Goal: Information Seeking & Learning: Check status

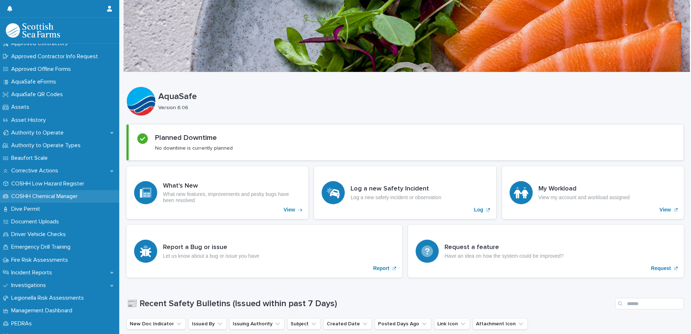
scroll to position [72, 0]
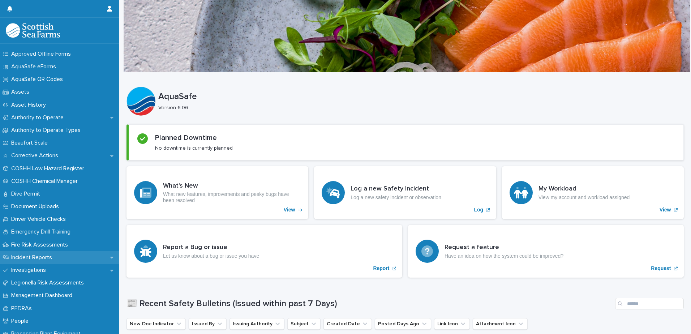
click at [35, 254] on p "Incident Reports" at bounding box center [32, 257] width 49 height 7
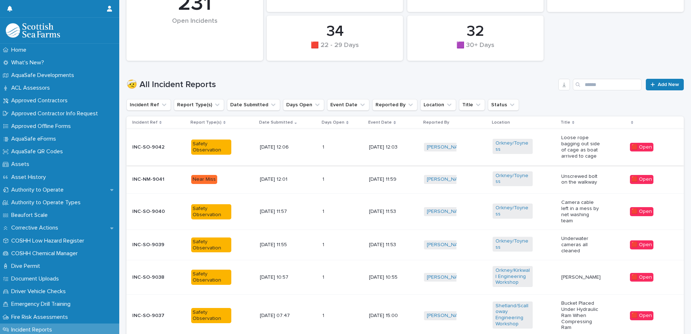
scroll to position [181, 0]
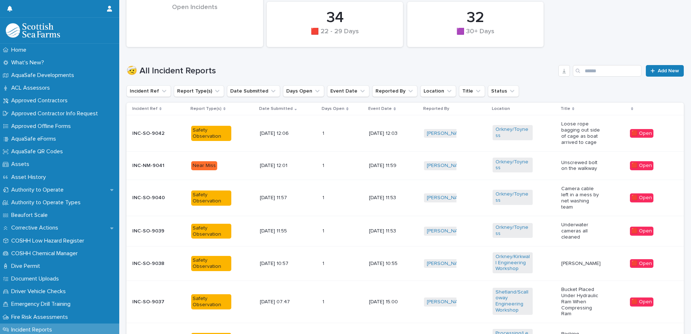
click at [580, 203] on p "Camera cable left in a mess by net washing team" at bounding box center [581, 198] width 40 height 24
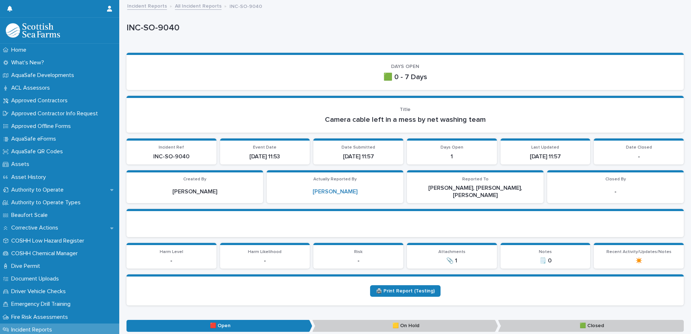
click at [191, 7] on link "All Incident Reports" at bounding box center [198, 5] width 47 height 8
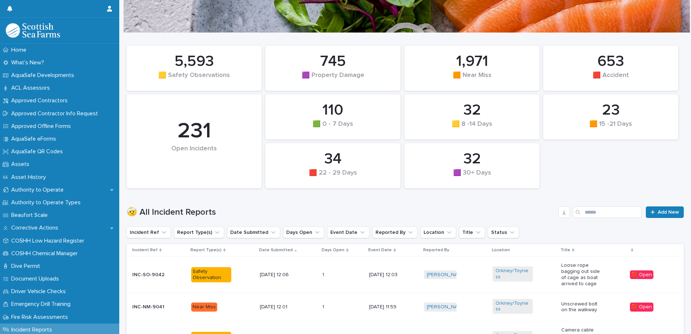
scroll to position [72, 0]
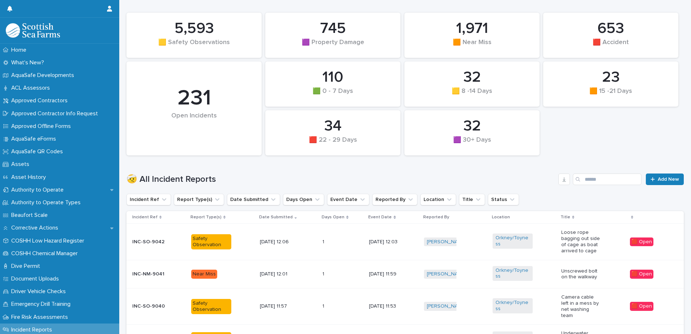
click at [570, 267] on div "Unscrewed bolt on the walkway" at bounding box center [581, 274] width 40 height 14
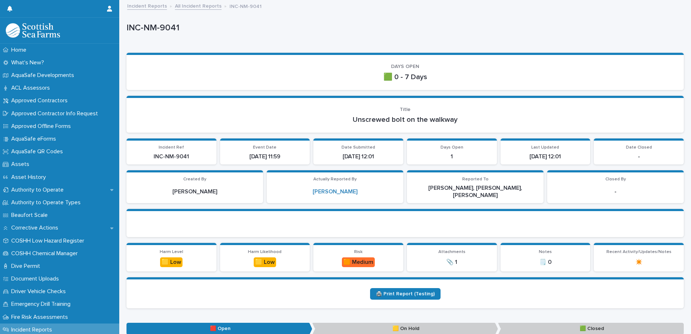
click at [208, 7] on link "All Incident Reports" at bounding box center [198, 5] width 47 height 8
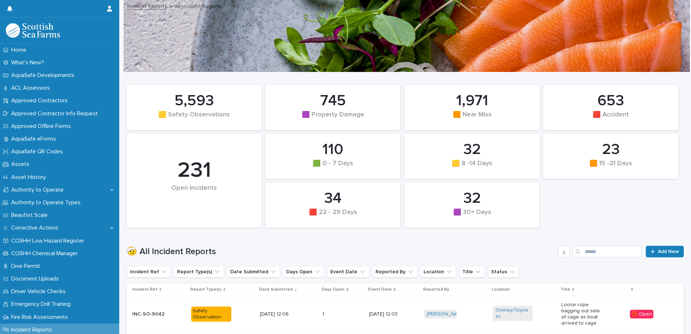
click at [581, 316] on p "Loose rope bagging out side of cage as boat arrived to cage" at bounding box center [581, 314] width 40 height 24
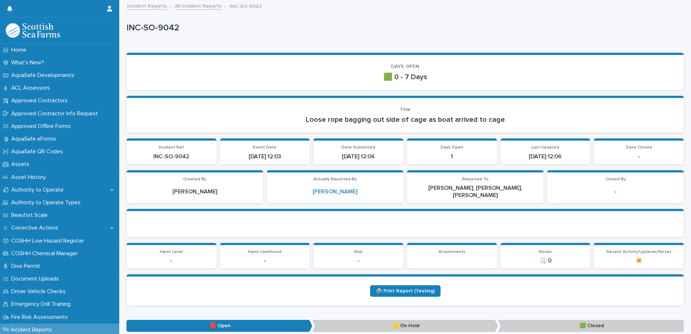
click at [202, 8] on link "All Incident Reports" at bounding box center [198, 5] width 47 height 8
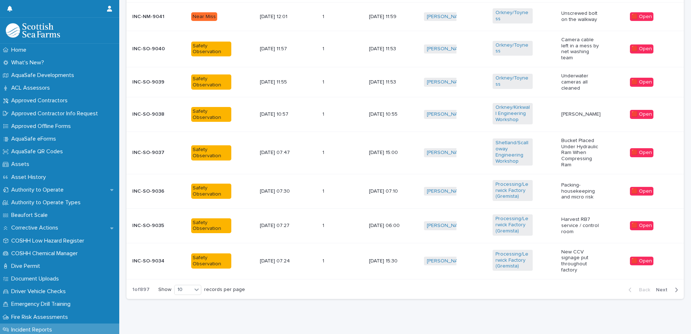
scroll to position [358, 0]
click at [656, 287] on span "Next" at bounding box center [664, 289] width 16 height 5
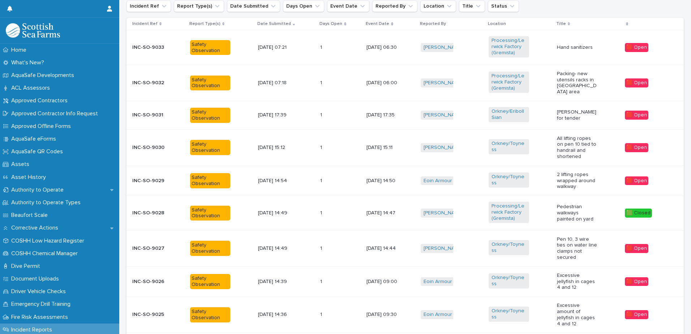
scroll to position [278, 0]
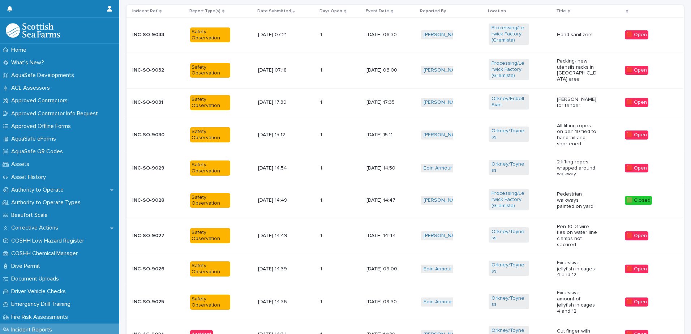
click at [554, 264] on td "Excessive jellyfish in cages 4 and 12" at bounding box center [588, 269] width 68 height 30
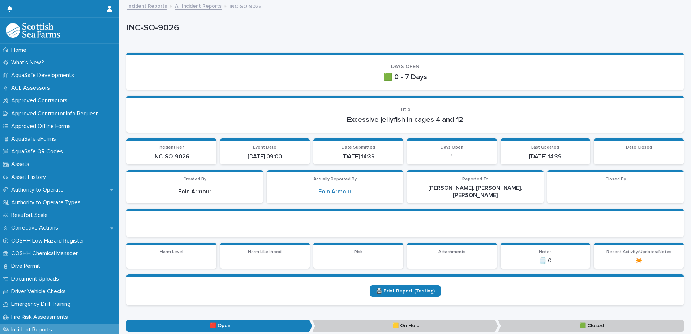
click at [194, 6] on link "All Incident Reports" at bounding box center [198, 5] width 47 height 8
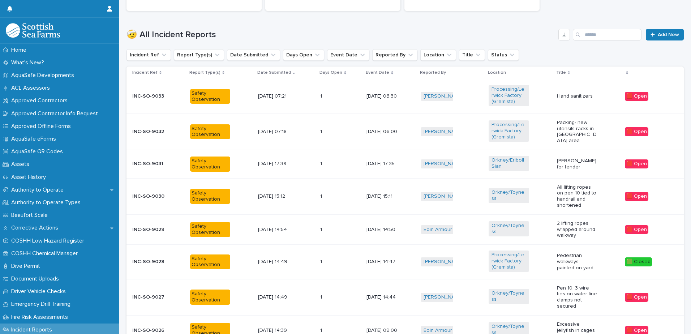
scroll to position [350, 0]
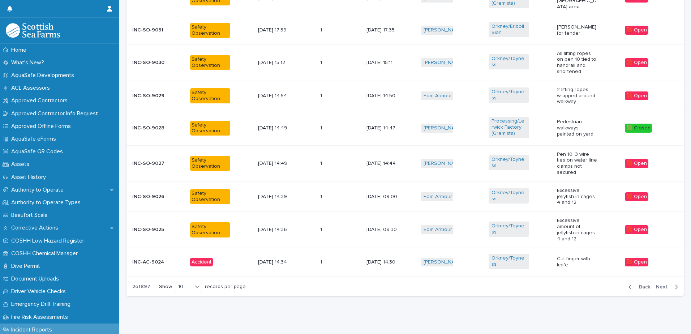
click at [660, 284] on span "Next" at bounding box center [664, 286] width 16 height 5
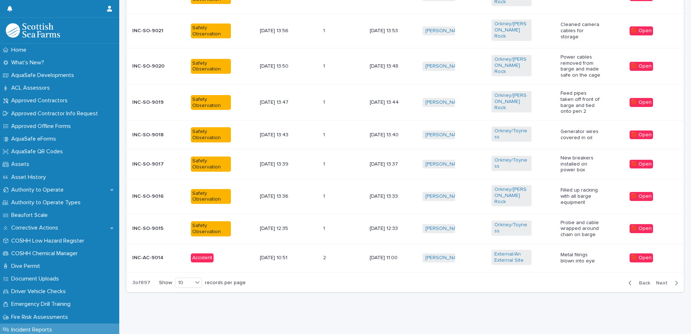
scroll to position [334, 0]
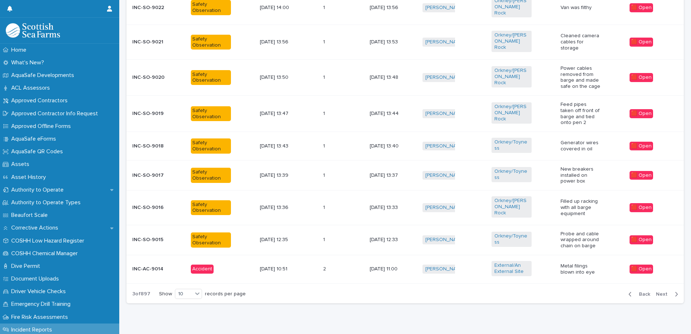
click at [604, 260] on div "Metal filings blown into eye" at bounding box center [591, 269] width 63 height 18
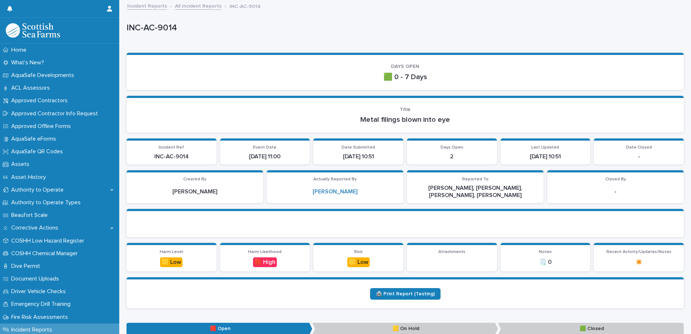
click at [207, 8] on link "All Incident Reports" at bounding box center [198, 5] width 47 height 8
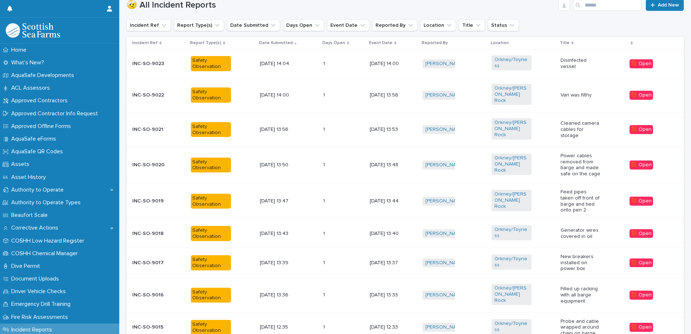
scroll to position [334, 0]
